Goal: Task Accomplishment & Management: Use online tool/utility

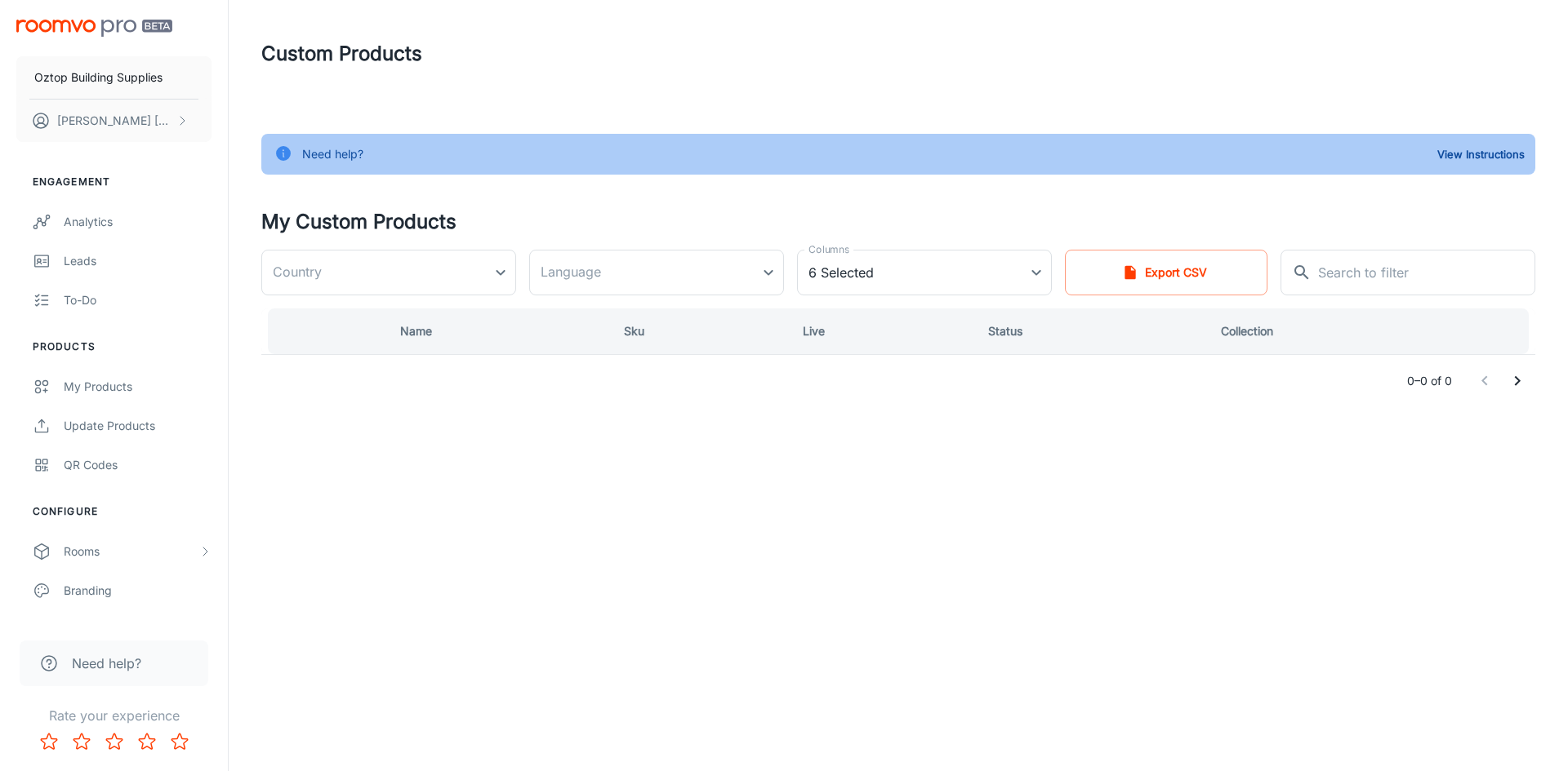
type input "[GEOGRAPHIC_DATA]"
type input "en-au"
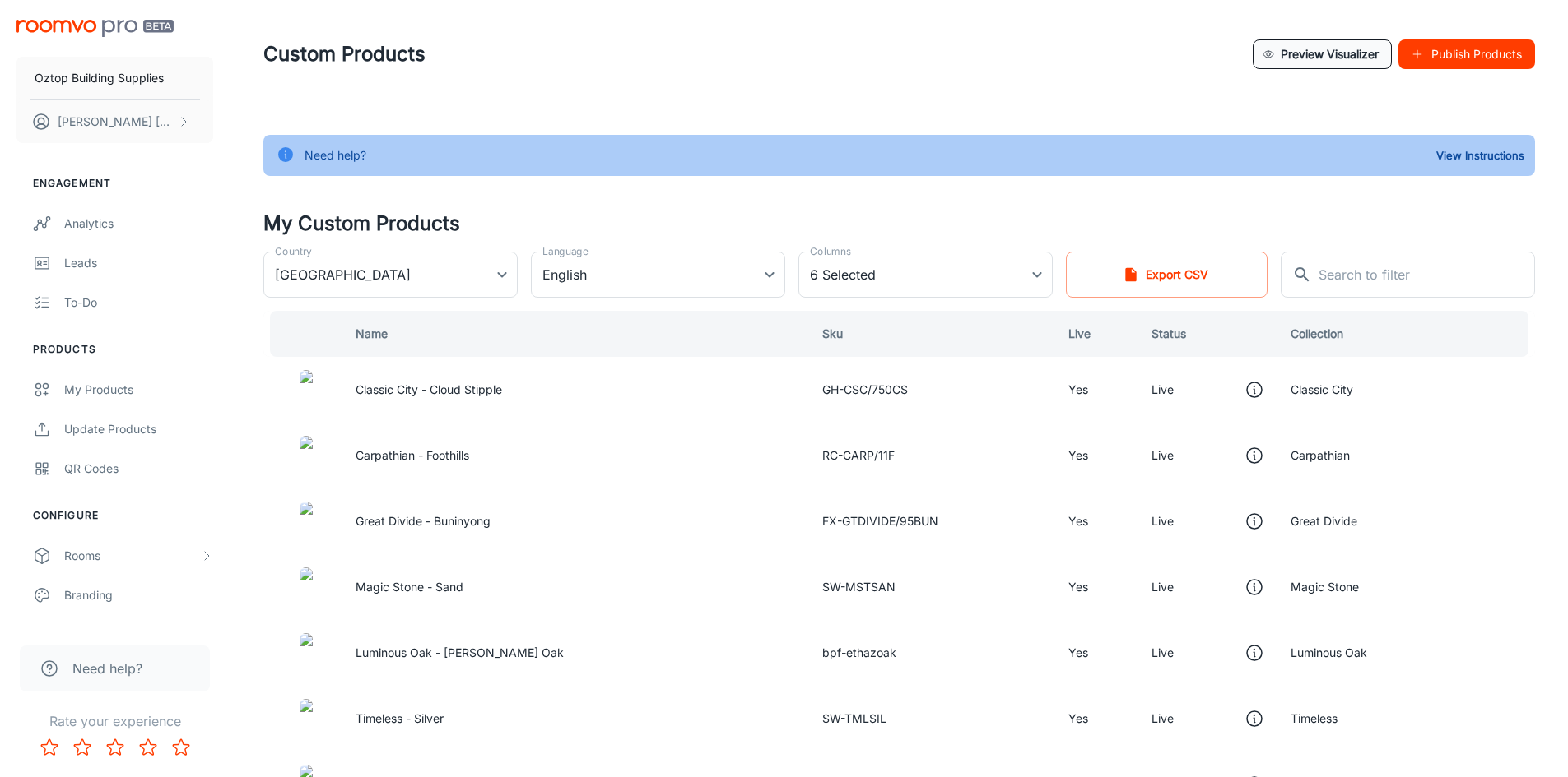
click at [1356, 53] on button "Preview Visualizer" at bounding box center [1322, 54] width 140 height 30
click at [1403, 259] on input "text" at bounding box center [1427, 274] width 217 height 46
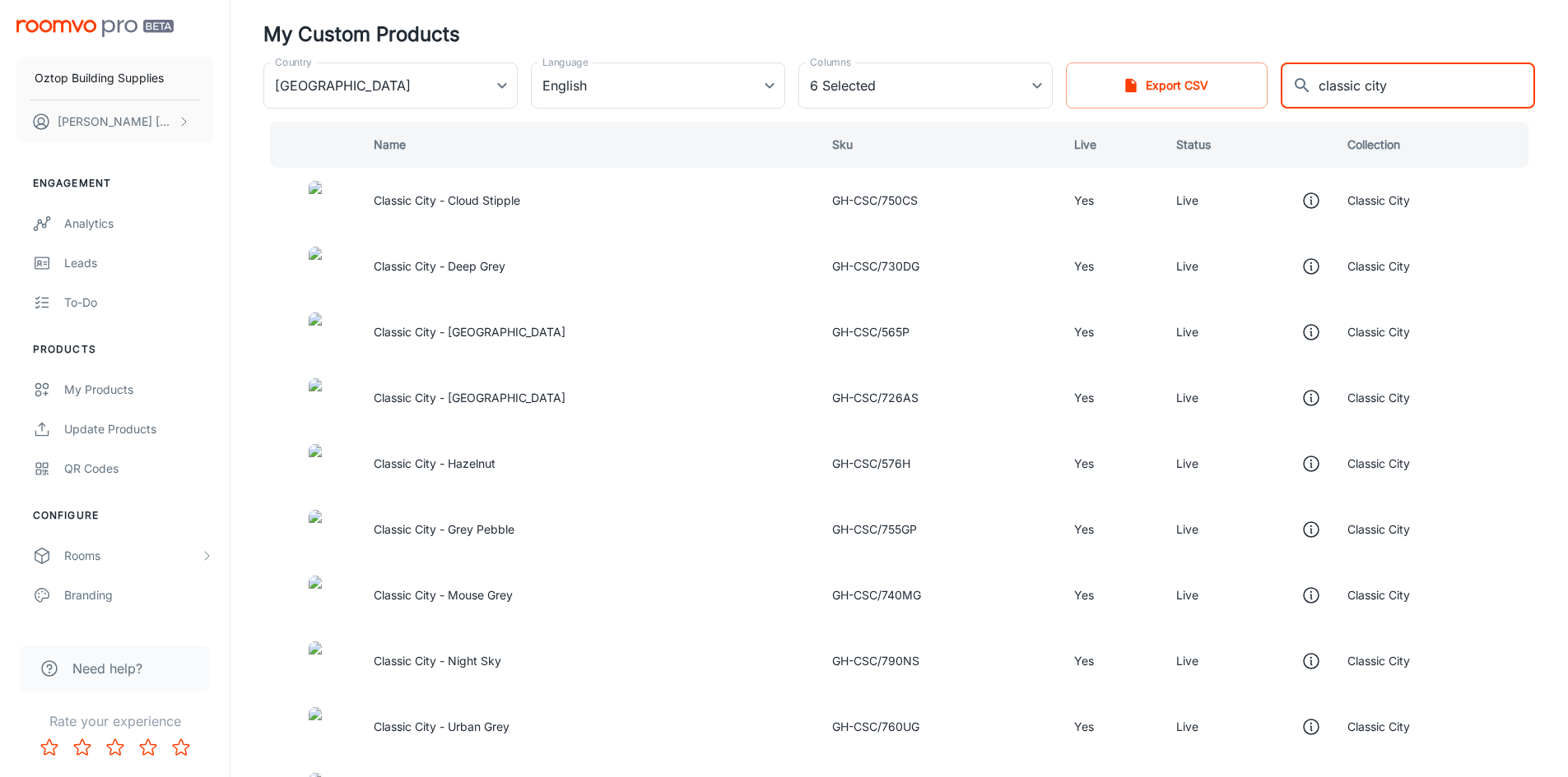
scroll to position [160, 0]
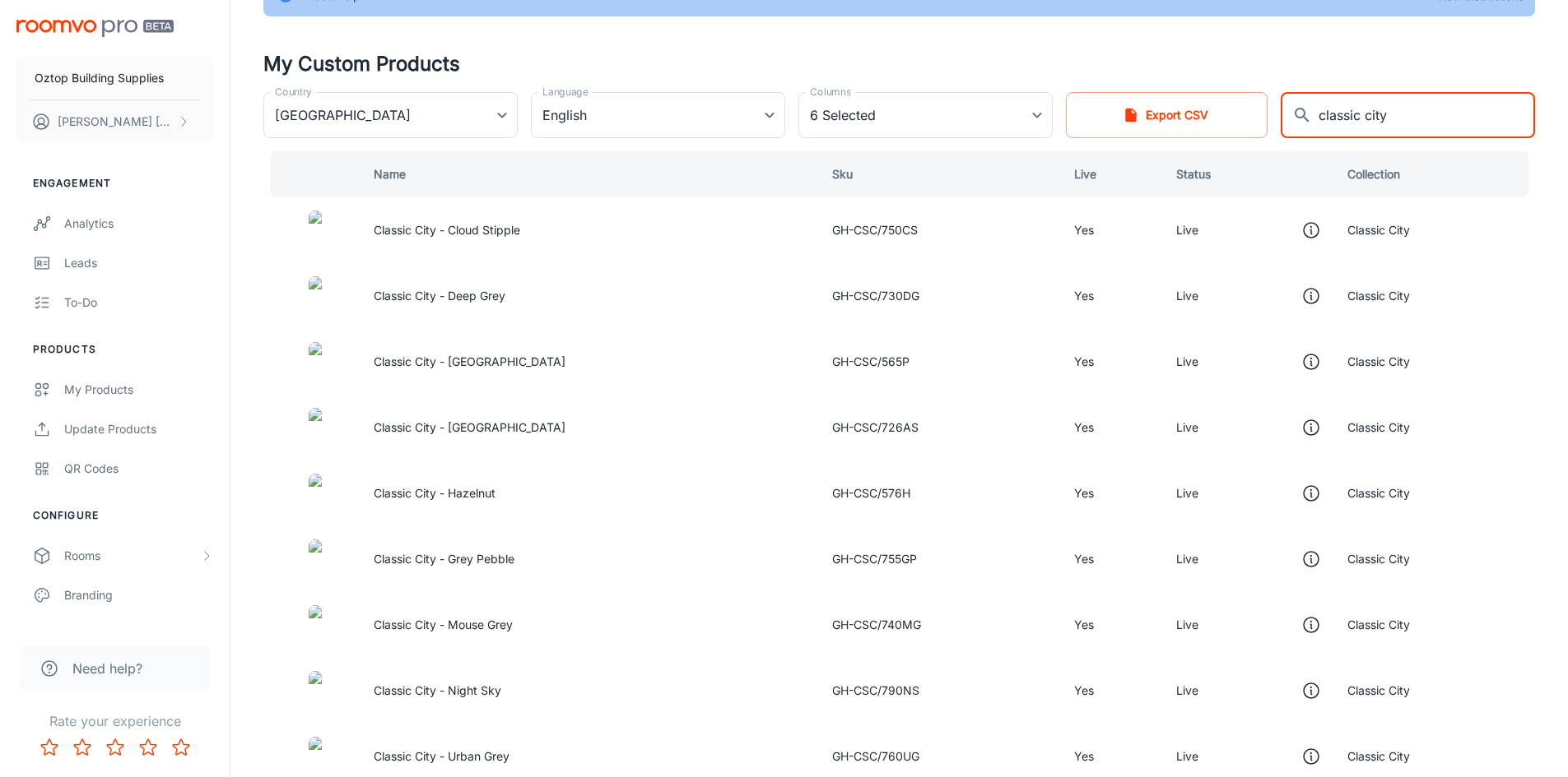
type input "classic city"
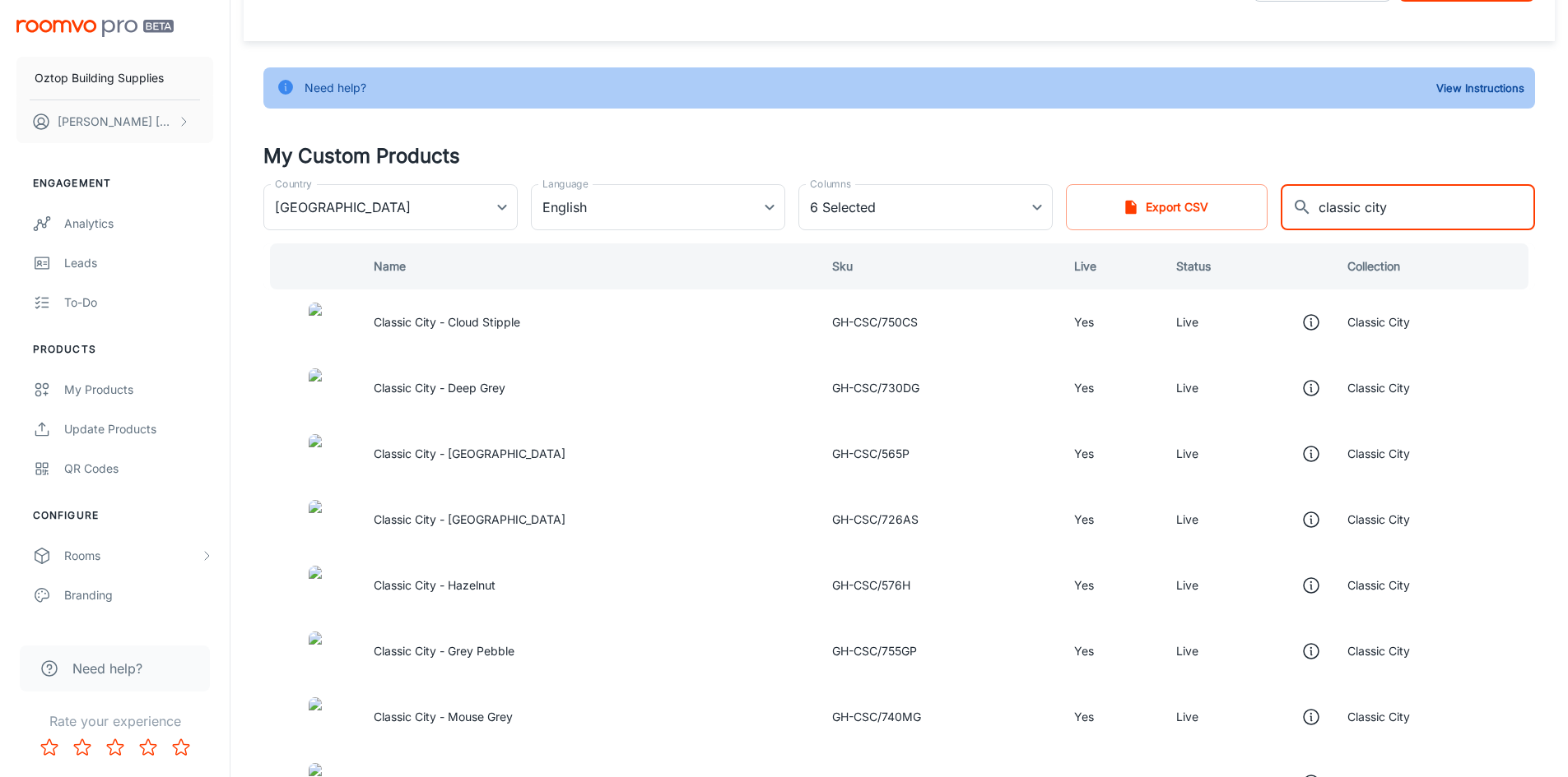
scroll to position [0, 0]
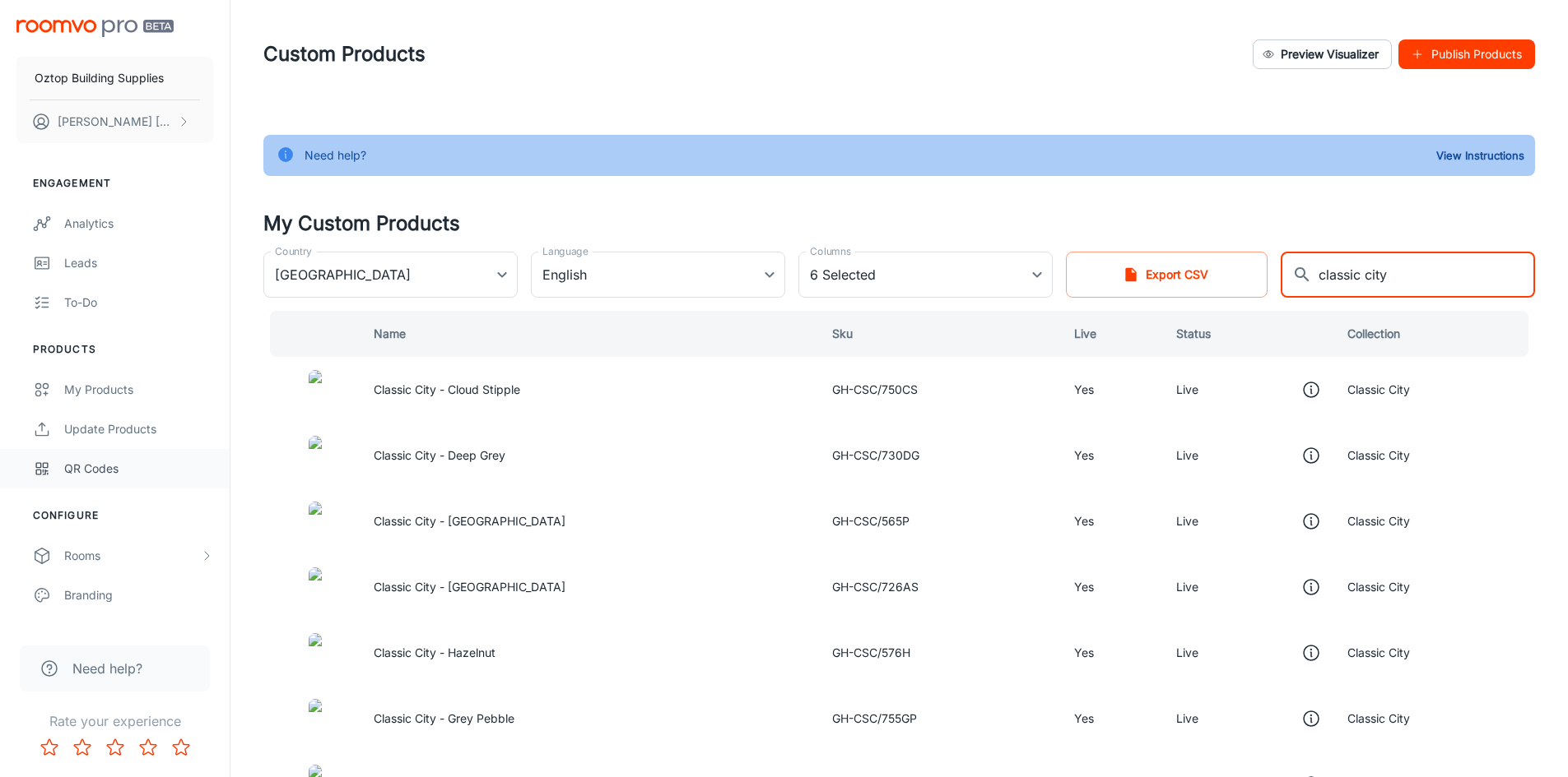
click at [98, 463] on div "QR Codes" at bounding box center [139, 468] width 149 height 18
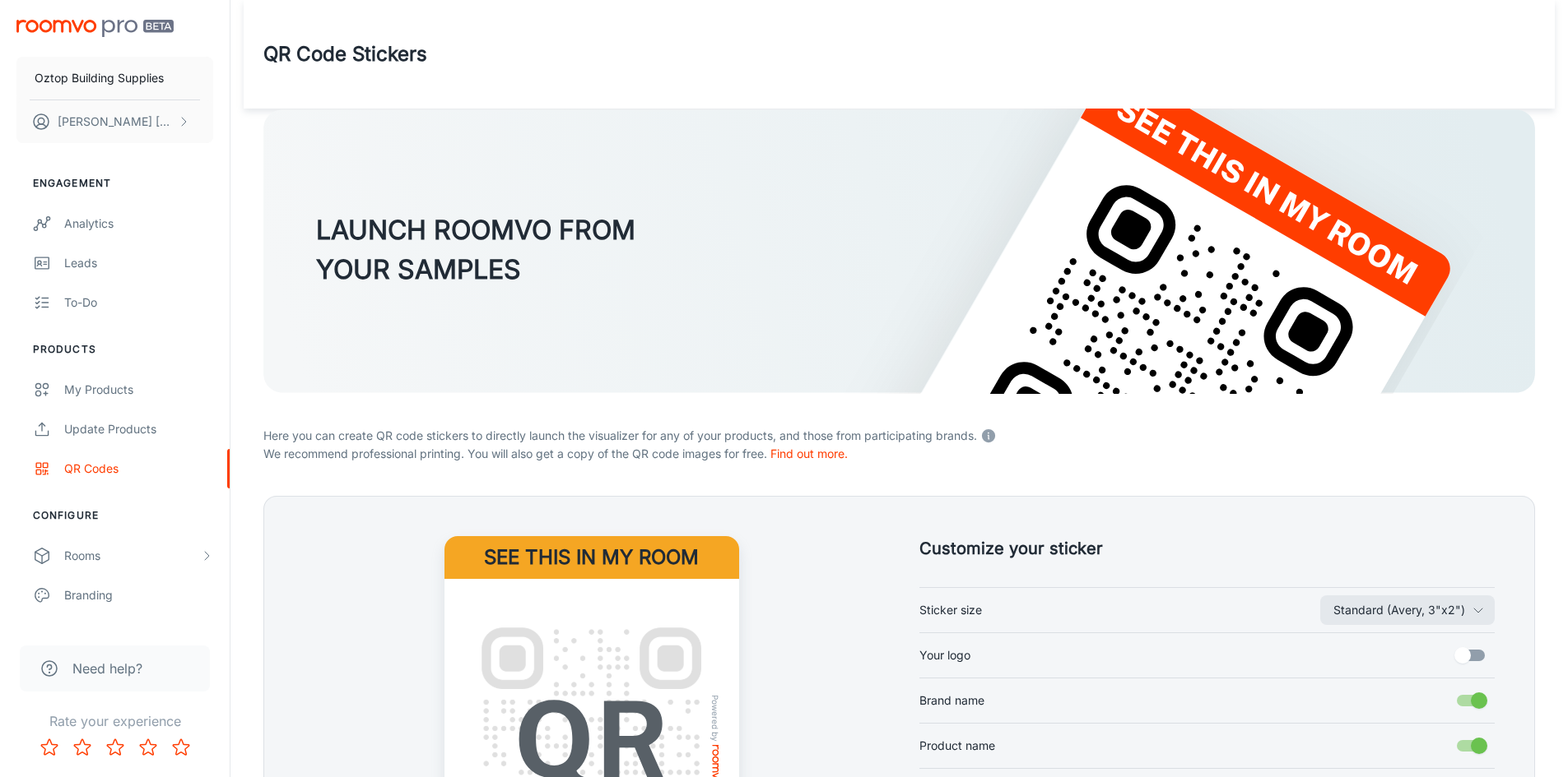
scroll to position [307, 0]
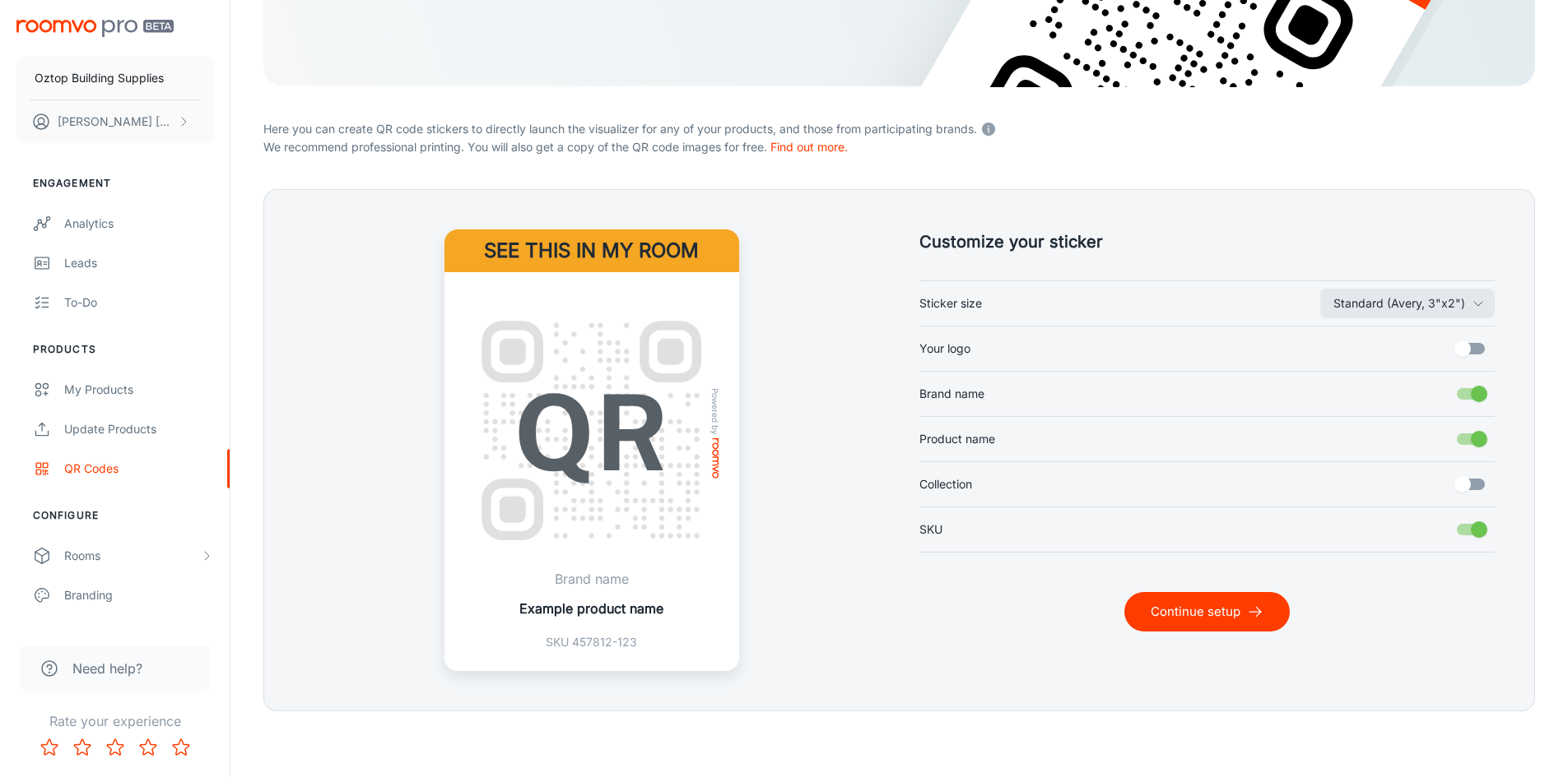
click at [1469, 352] on input "Your logo" at bounding box center [1462, 349] width 94 height 32
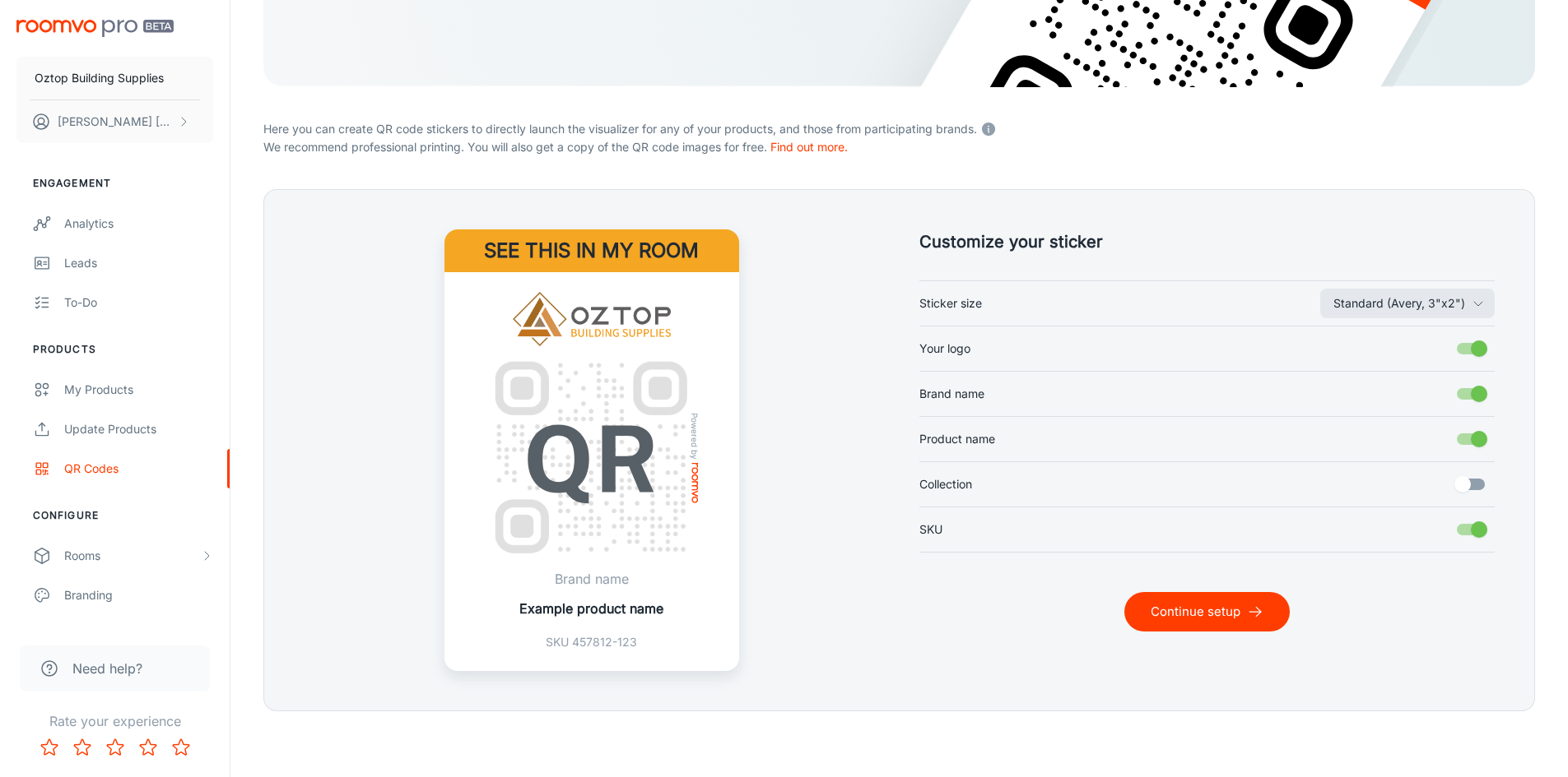
click at [1469, 352] on input "Your logo" at bounding box center [1479, 349] width 94 height 32
checkbox input "false"
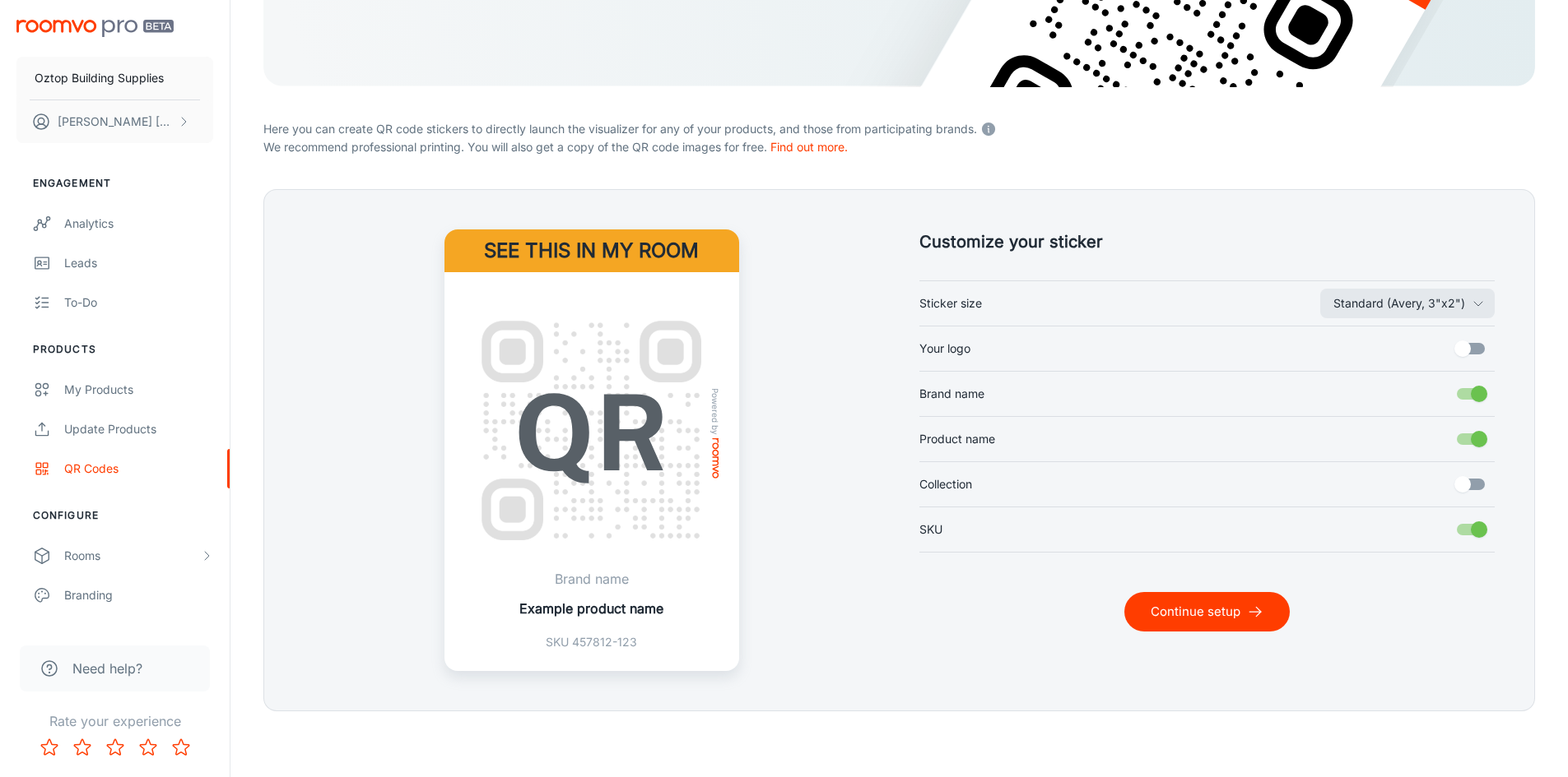
click at [1473, 484] on input "Collection" at bounding box center [1462, 485] width 94 height 32
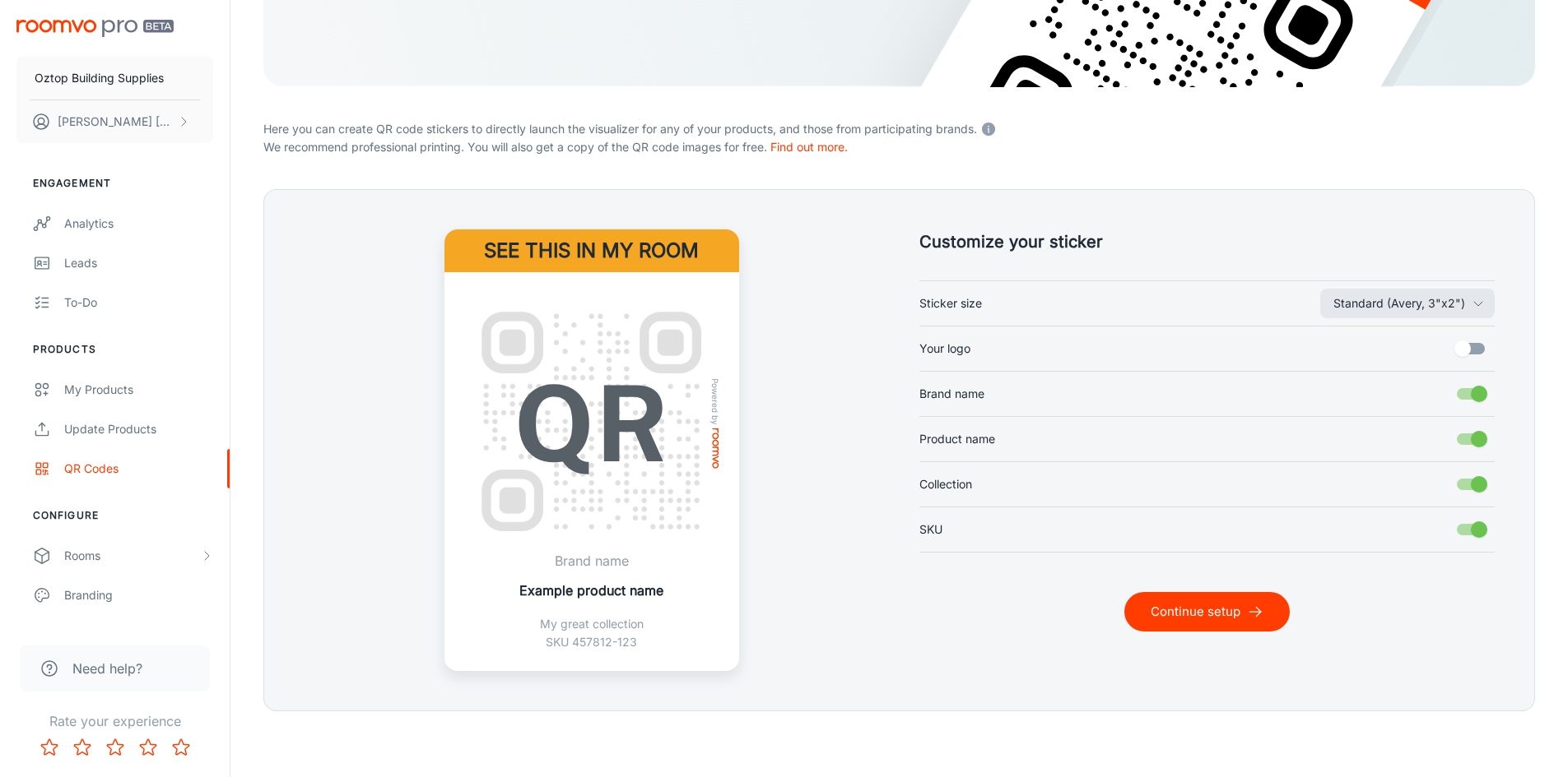
click at [1467, 484] on input "Collection" at bounding box center [1479, 485] width 94 height 32
checkbox input "false"
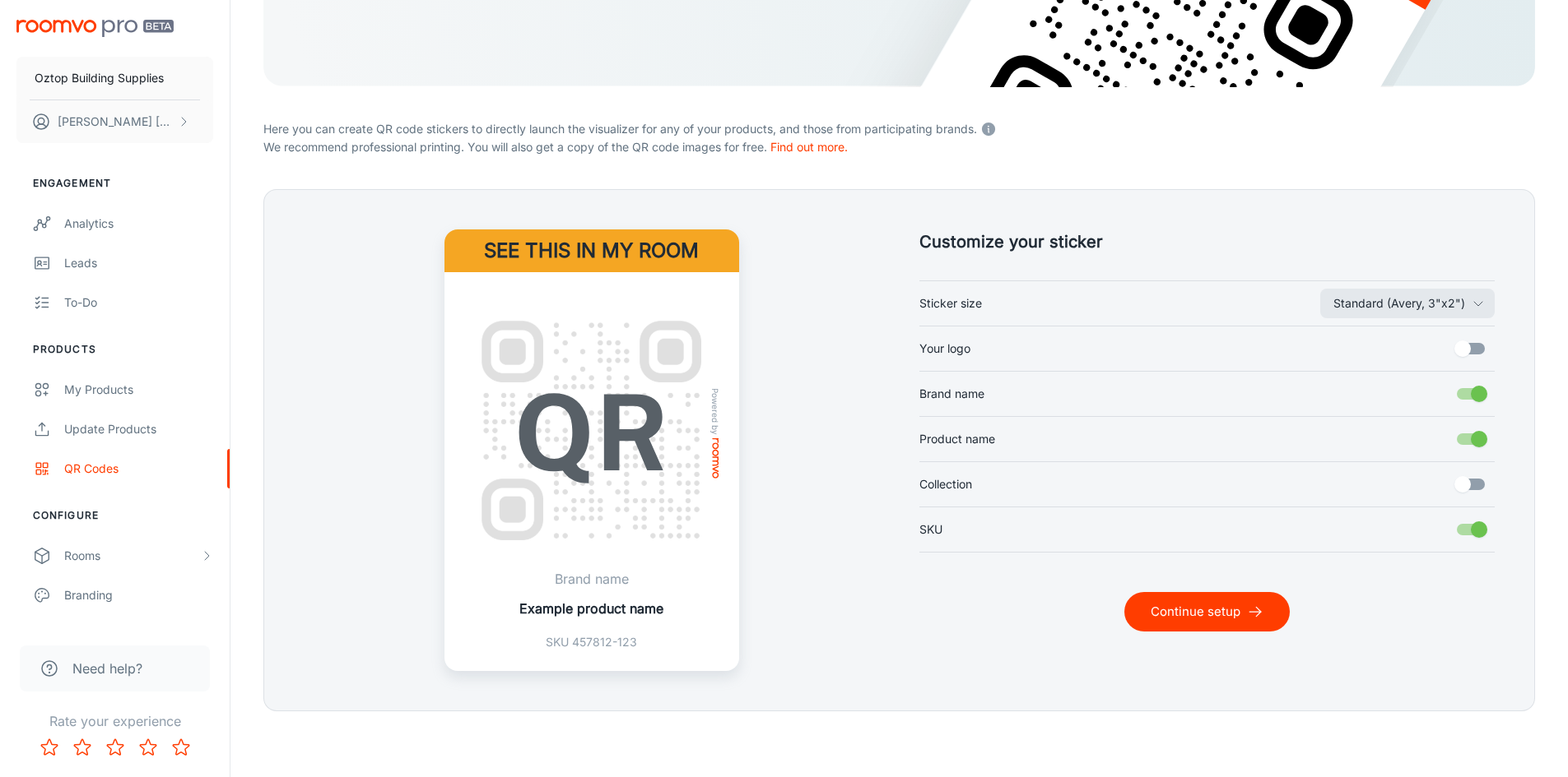
click at [1188, 608] on button "Continue setup" at bounding box center [1206, 611] width 166 height 39
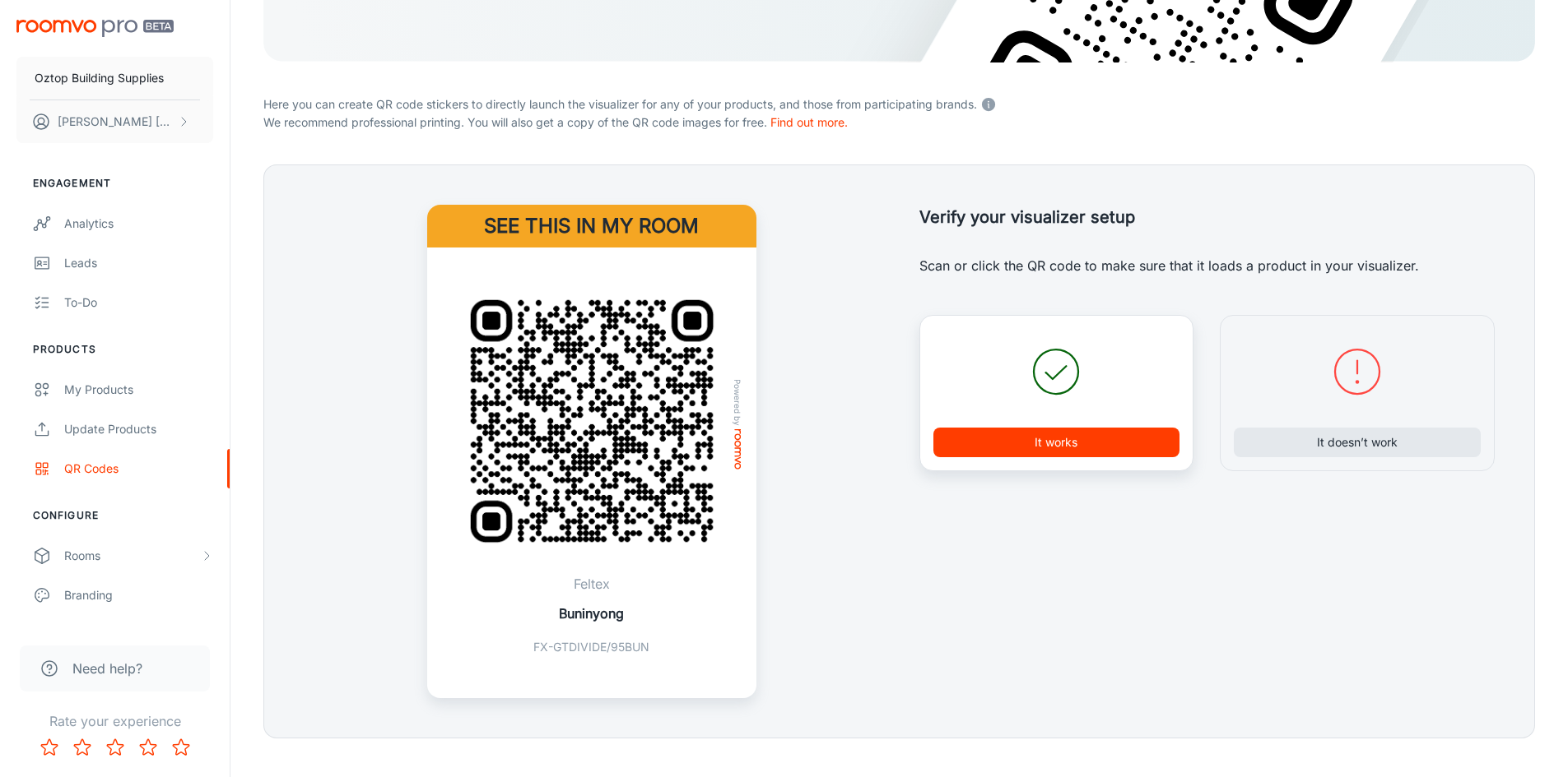
scroll to position [359, 0]
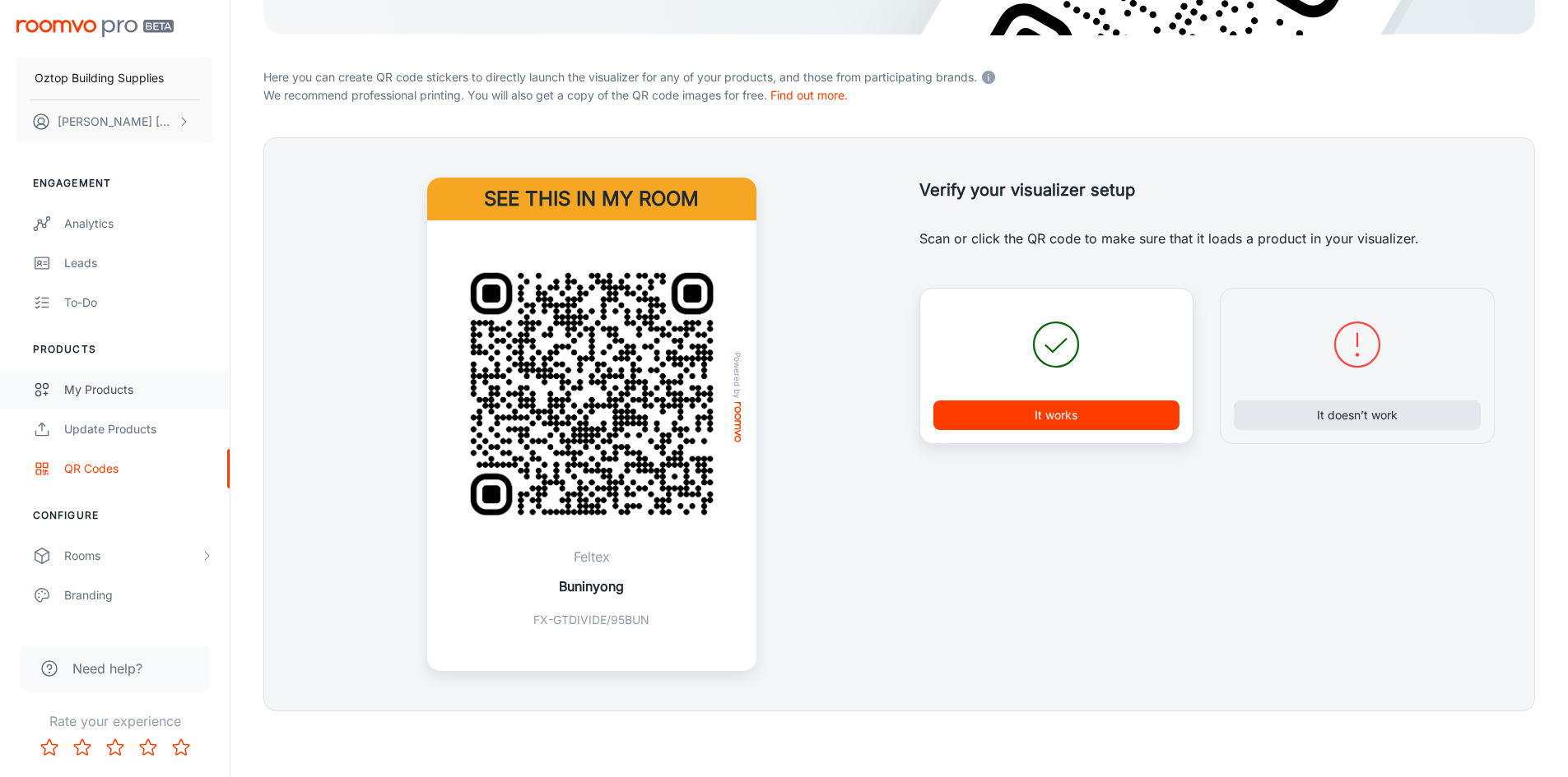
click at [128, 391] on div "My Products" at bounding box center [139, 389] width 149 height 18
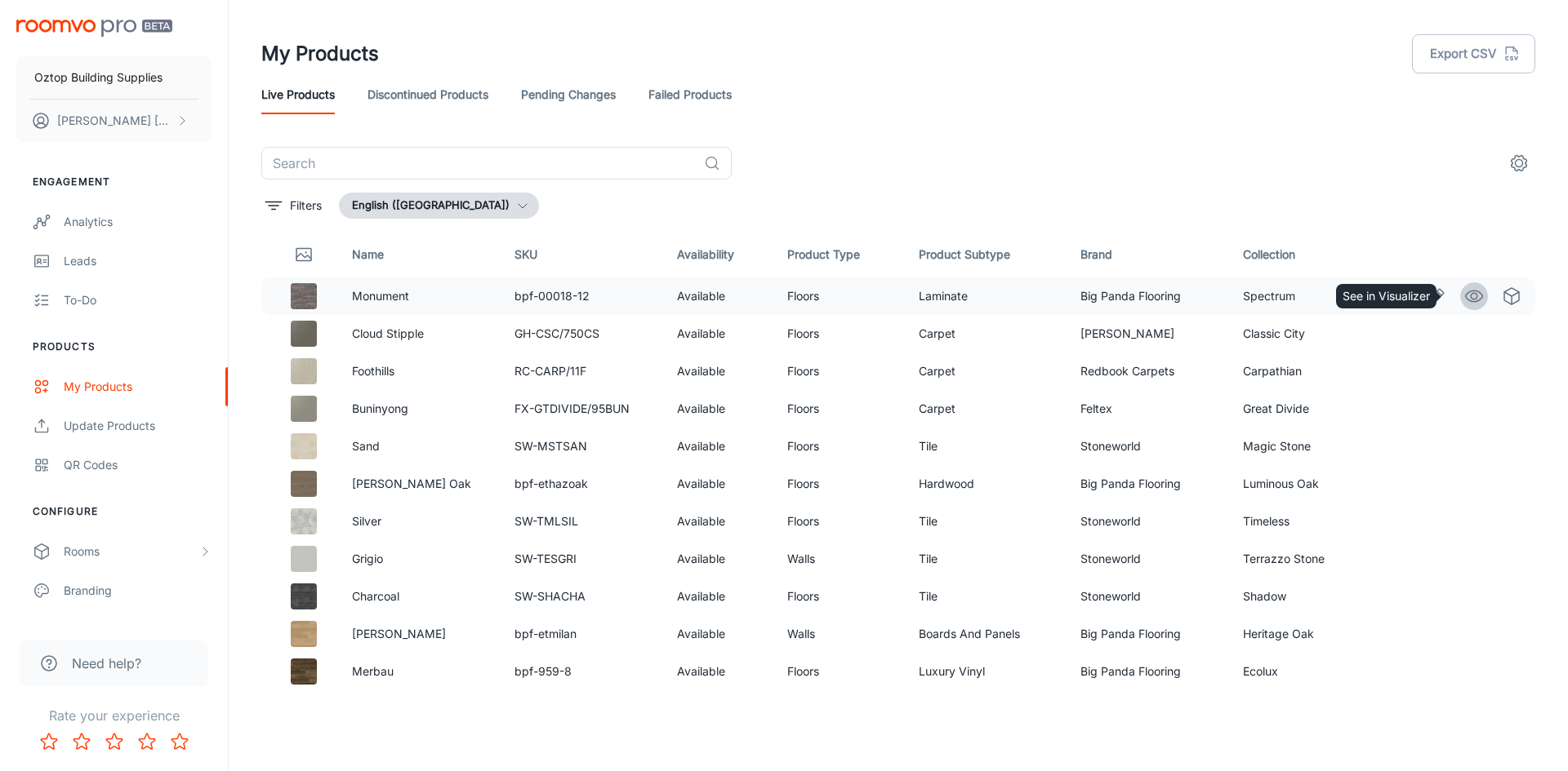
click at [1464, 298] on icon "See in Visualizer" at bounding box center [1474, 296] width 20 height 20
click at [131, 389] on div "My Products" at bounding box center [138, 386] width 148 height 18
